Goal: Task Accomplishment & Management: Complete application form

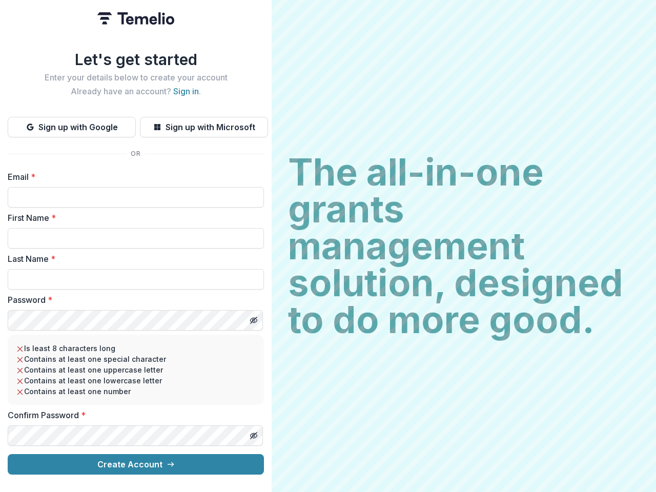
click at [328, 246] on h2 "The all-in-one grants management solution, designed to do more good." at bounding box center [463, 246] width 351 height 184
click at [72, 123] on button "Sign up with Google" at bounding box center [72, 127] width 128 height 20
click at [203, 123] on button "Sign up with Microsoft" at bounding box center [204, 127] width 128 height 20
click at [253, 317] on line "Toggle password visibility" at bounding box center [253, 320] width 6 height 6
click at [253, 432] on line "Toggle password visibility" at bounding box center [253, 435] width 6 height 6
